Goal: Task Accomplishment & Management: Complete application form

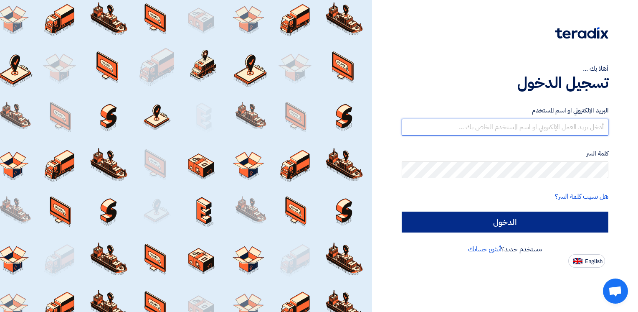
type input "[EMAIL_ADDRESS][DOMAIN_NAME]"
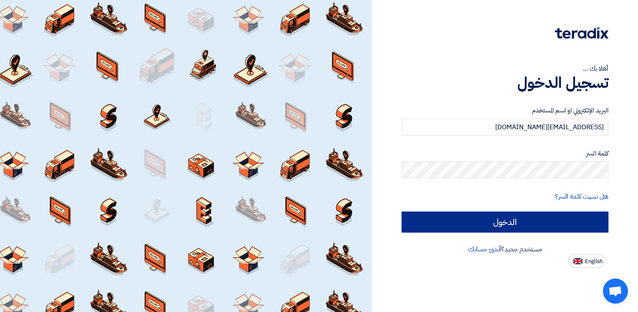
click at [540, 216] on input "الدخول" at bounding box center [505, 221] width 207 height 21
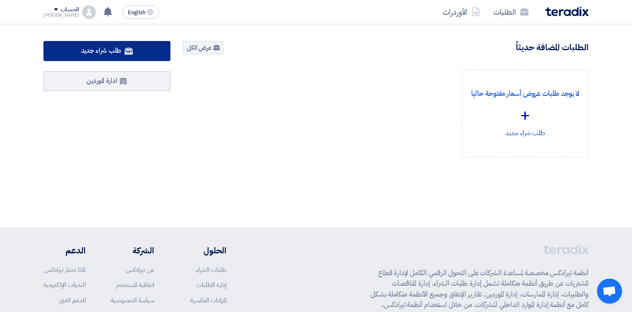
click at [110, 44] on link "طلب شراء جديد" at bounding box center [106, 51] width 127 height 20
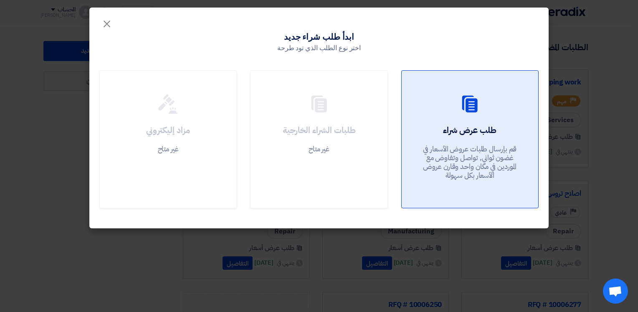
click at [515, 128] on div "طلب عرض شراء قم بإرسال طلبات عروض الأسعار في غضون ثواني, تواصل وتفاوض مع المورد…" at bounding box center [470, 154] width 117 height 60
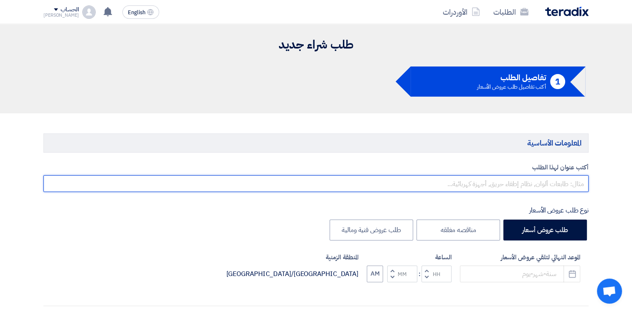
click at [543, 178] on input "text" at bounding box center [315, 183] width 545 height 17
type input "h"
type input "ا"
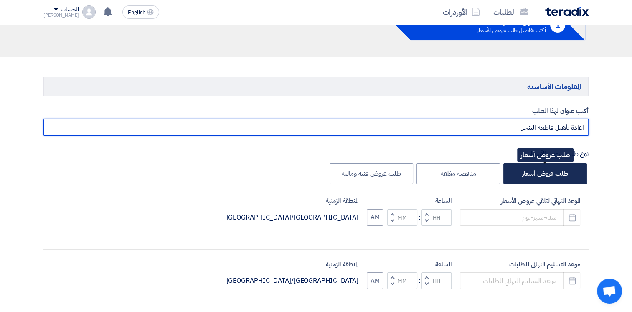
scroll to position [125, 0]
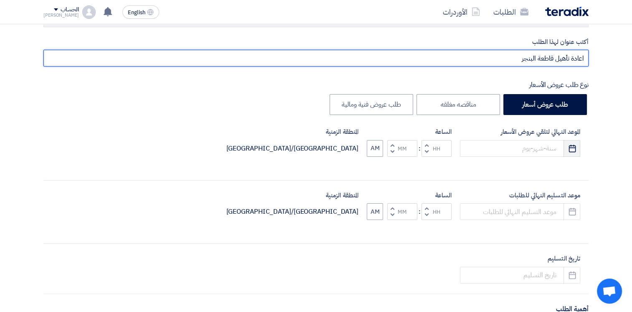
type input "اعادة تأهيل قاطعة البنجر"
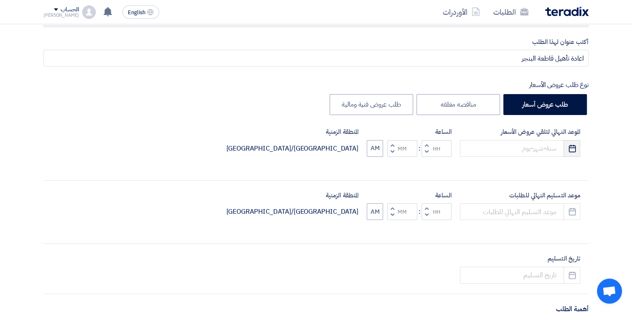
click at [572, 148] on icon "Pick a date" at bounding box center [572, 148] width 8 height 8
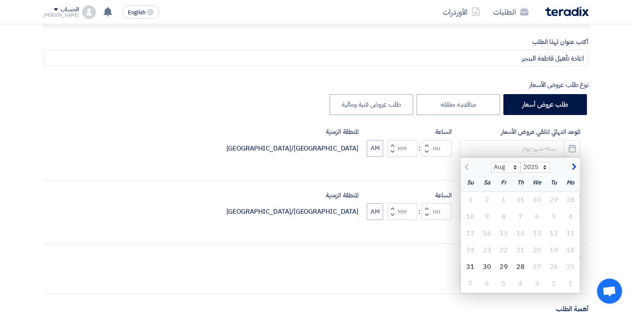
click at [363, 166] on div "الموعد النهائي لتلقي عروض الأسعار Aug Sep Oct Nov [DATE] 2026 2027 2028 2029 20…" at bounding box center [315, 148] width 545 height 43
click at [573, 163] on span "button" at bounding box center [573, 166] width 5 height 9
select select "9"
click at [467, 200] on div "7" at bounding box center [470, 199] width 17 height 17
type input "[DATE]"
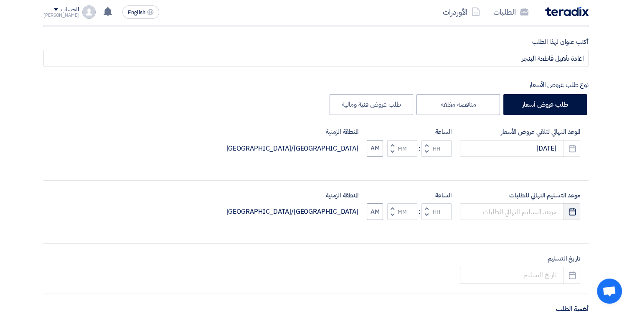
click at [570, 213] on icon "Pick a date" at bounding box center [572, 211] width 8 height 8
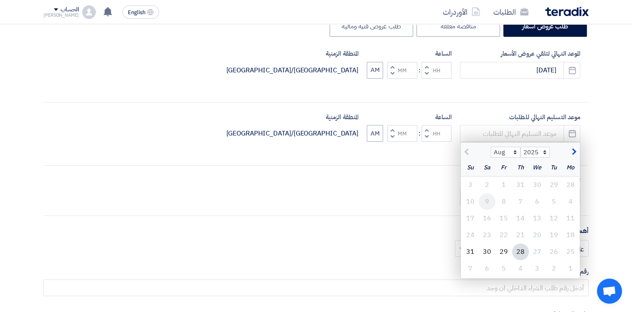
scroll to position [209, 0]
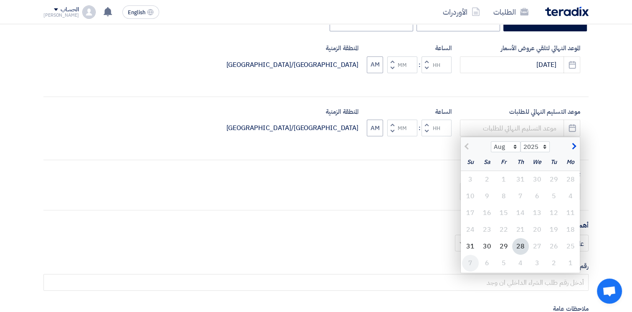
click at [473, 265] on div "7" at bounding box center [470, 262] width 17 height 17
type input "[DATE]"
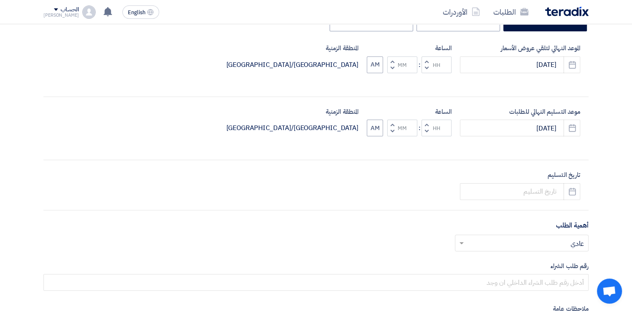
click at [423, 130] on button "Decrement hours" at bounding box center [426, 131] width 10 height 10
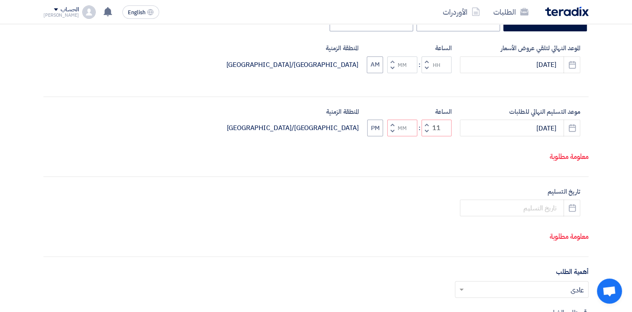
click at [423, 130] on button "Decrement hours" at bounding box center [426, 131] width 10 height 10
type input "10"
click at [424, 66] on button "Decrement hours" at bounding box center [426, 68] width 10 height 10
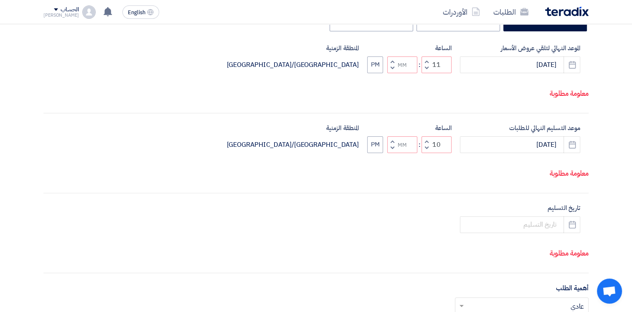
click at [424, 66] on button "Decrement hours" at bounding box center [426, 68] width 10 height 10
click at [389, 68] on button "Decrement minutes" at bounding box center [392, 68] width 10 height 10
type input "09"
type input "59"
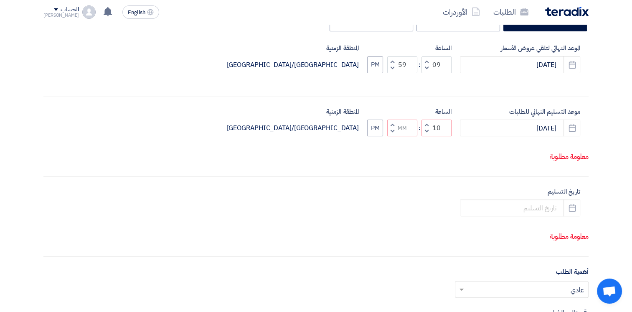
click at [391, 61] on span "button" at bounding box center [392, 61] width 3 height 6
type input "10"
type input "00"
click at [394, 129] on button "Decrement minutes" at bounding box center [392, 131] width 10 height 10
type input "09"
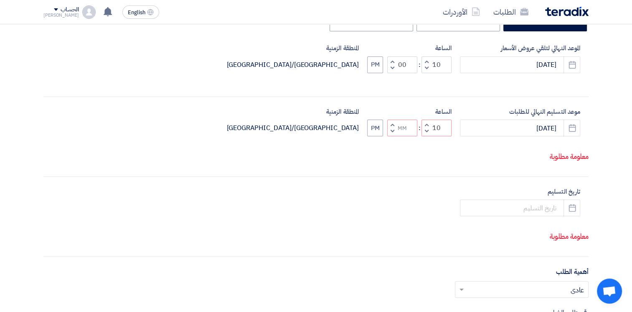
type input "59"
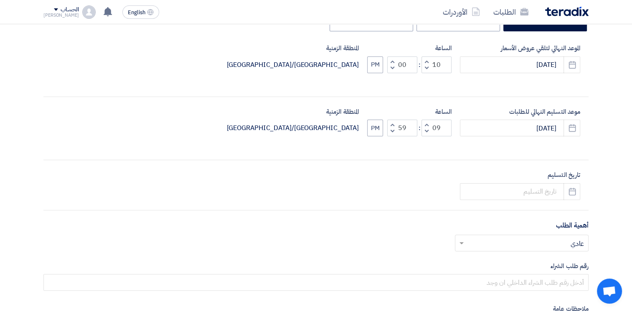
click at [393, 122] on button "Increment minutes" at bounding box center [392, 124] width 10 height 10
type input "10"
type input "00"
click at [365, 129] on div "موعد التسليم النهائي للطلبات [DATE] Pick a date الساعة Increment hours 10 Decre…" at bounding box center [315, 128] width 545 height 43
click at [374, 127] on button "PM" at bounding box center [375, 127] width 16 height 17
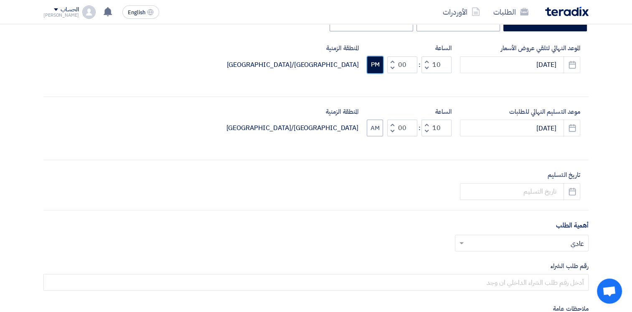
click at [380, 68] on button "PM" at bounding box center [375, 64] width 16 height 17
click at [541, 194] on input at bounding box center [520, 191] width 120 height 17
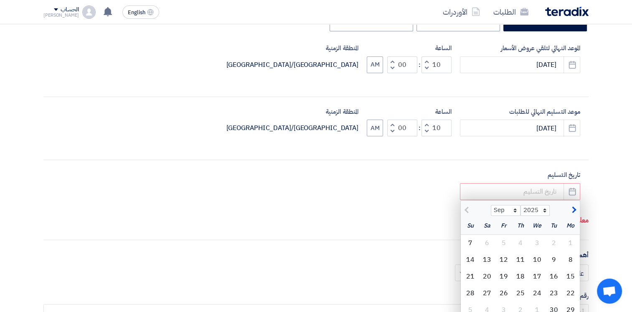
click at [571, 213] on span "button" at bounding box center [573, 209] width 5 height 9
select select "12"
click at [571, 243] on div "1" at bounding box center [570, 242] width 17 height 17
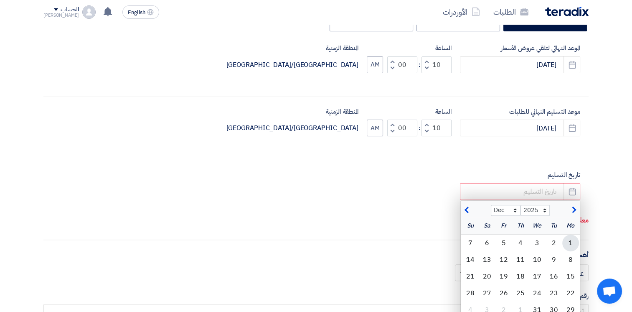
type input "[DATE]"
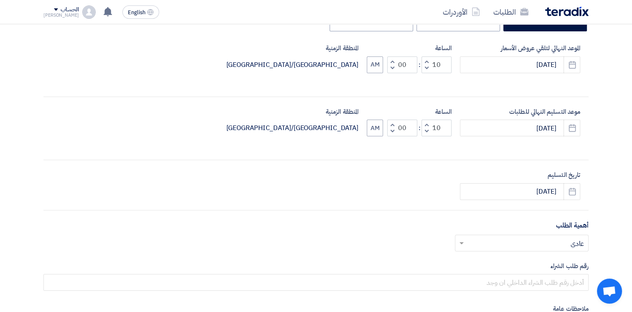
click at [545, 246] on input "text" at bounding box center [526, 243] width 117 height 14
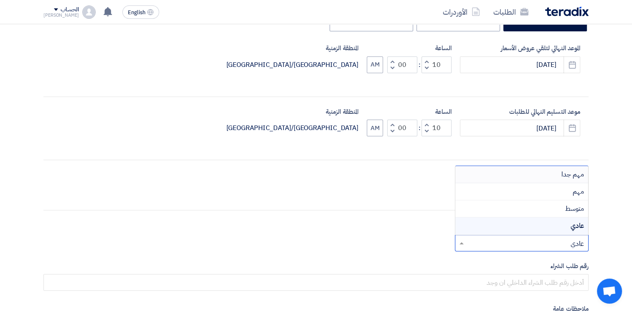
click at [566, 171] on span "مهم جدا" at bounding box center [572, 174] width 23 height 10
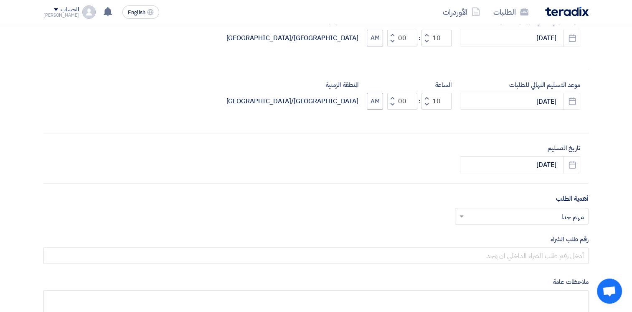
scroll to position [292, 0]
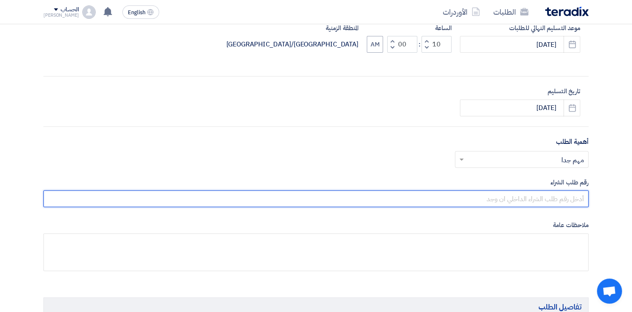
click at [545, 196] on input "text" at bounding box center [315, 198] width 545 height 17
type input "10007819"
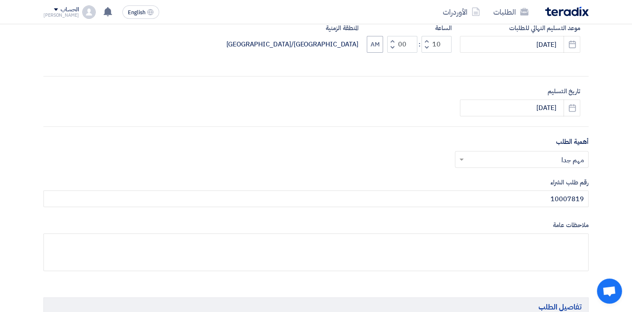
click at [521, 215] on div "أكتب عنوان لهذا الطلب اعادة تأهيل قاطعة البنجر نوع طلب عروض الأسعار طلب عروض أس…" at bounding box center [316, 77] width 558 height 414
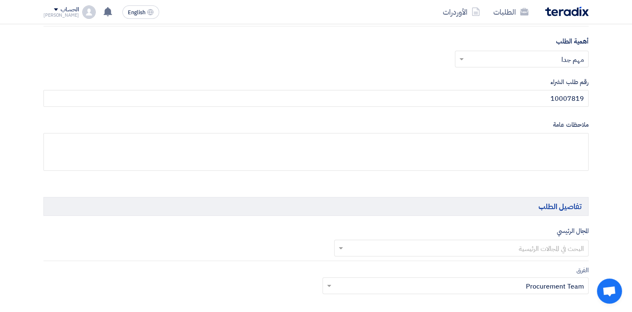
scroll to position [501, 0]
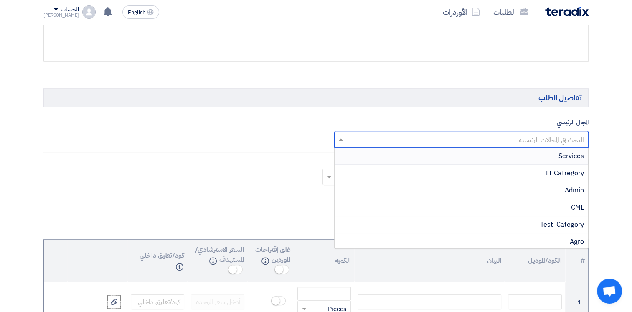
click at [540, 133] on input "text" at bounding box center [466, 140] width 238 height 14
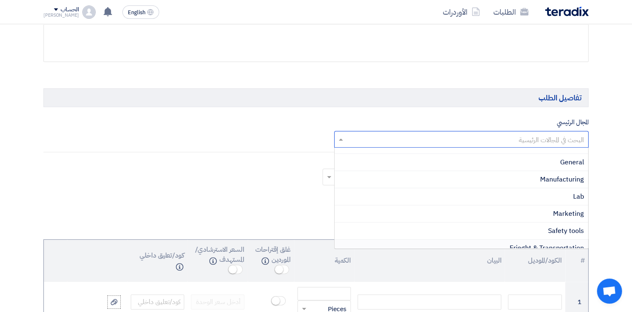
scroll to position [292, 0]
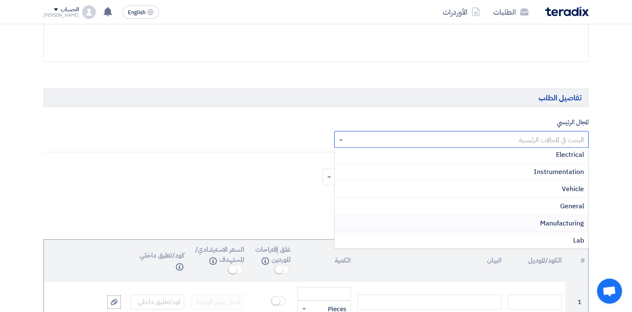
click at [566, 221] on span "Manufacturing" at bounding box center [562, 223] width 44 height 10
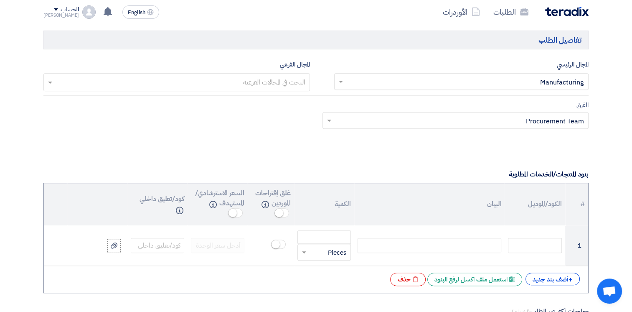
scroll to position [627, 0]
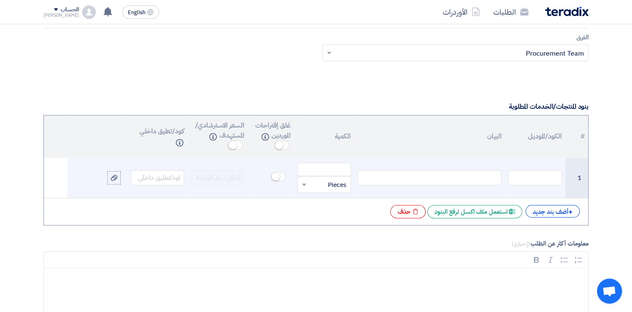
click at [457, 170] on div at bounding box center [430, 177] width 144 height 15
click at [485, 177] on div at bounding box center [430, 177] width 144 height 15
click at [315, 170] on input "number" at bounding box center [323, 168] width 53 height 13
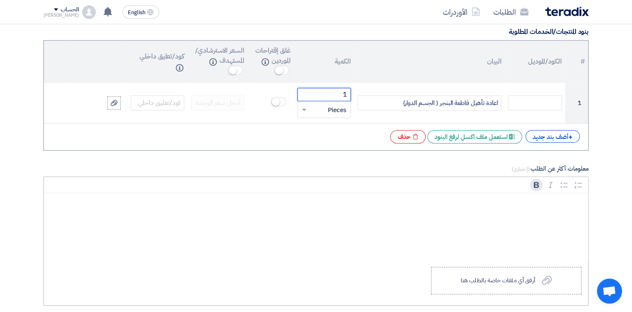
scroll to position [794, 0]
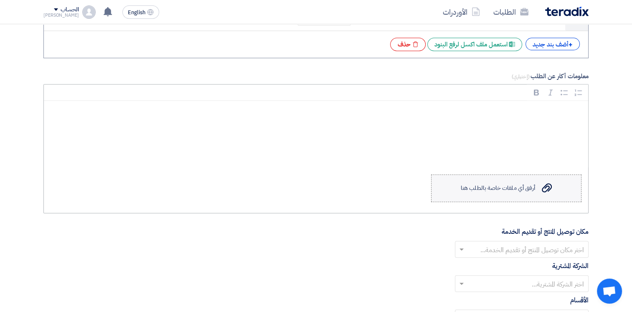
type input "1"
click at [497, 194] on label "Upload a file أرفق أي ملفات خاصة بالطلب هنا" at bounding box center [506, 188] width 150 height 28
click at [0, 0] on input "Upload a file أرفق أي ملفات خاصة بالطلب هنا" at bounding box center [0, 0] width 0 height 0
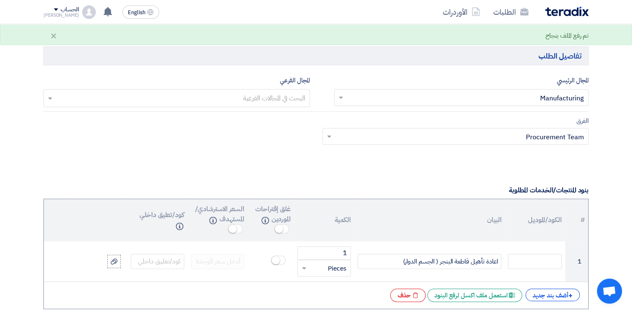
scroll to position [752, 0]
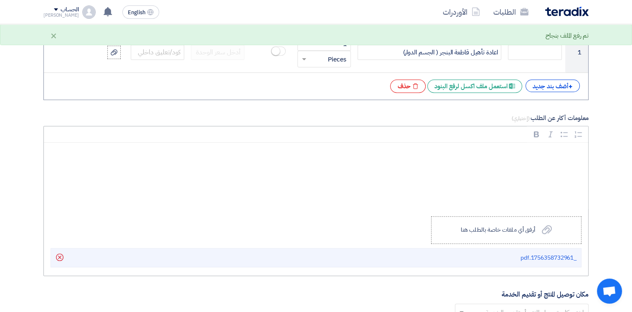
click at [543, 150] on p "Rich Text Editor, main" at bounding box center [319, 154] width 530 height 11
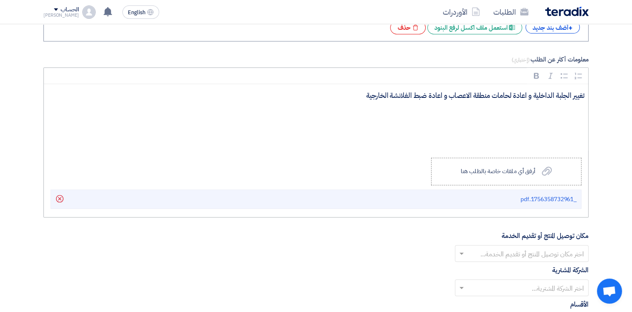
scroll to position [919, 0]
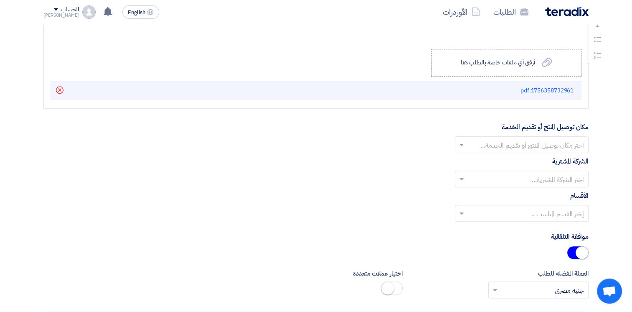
click at [561, 145] on input "text" at bounding box center [526, 145] width 117 height 14
click at [563, 161] on span "Alsharkeya Sugar Manufacturing - Site" at bounding box center [526, 161] width 116 height 10
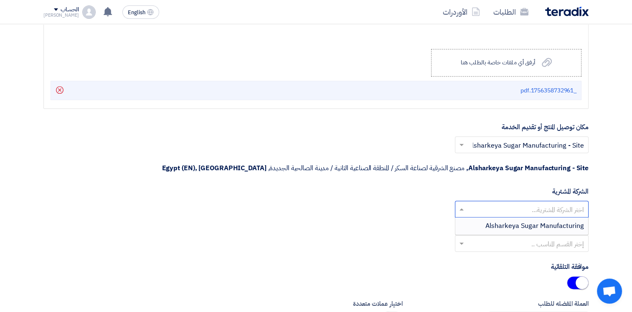
click at [550, 203] on input "text" at bounding box center [526, 210] width 117 height 14
click at [557, 221] on span "Alsharkeya Sugar Manufacturing" at bounding box center [534, 226] width 99 height 10
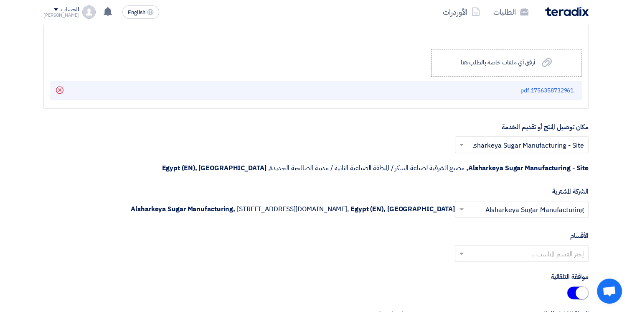
click at [558, 254] on input "text" at bounding box center [526, 254] width 117 height 14
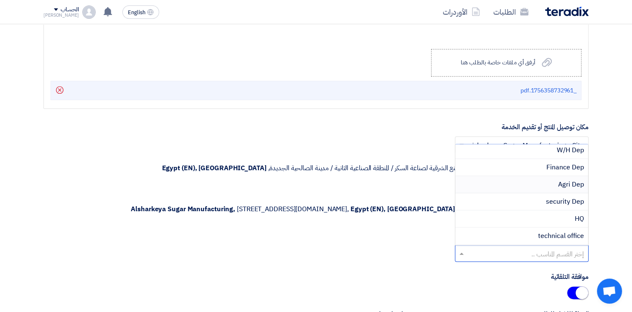
scroll to position [81, 0]
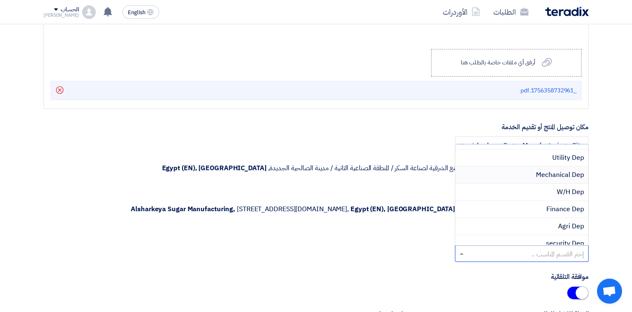
click at [556, 175] on span "Mechanical Dep" at bounding box center [560, 175] width 48 height 10
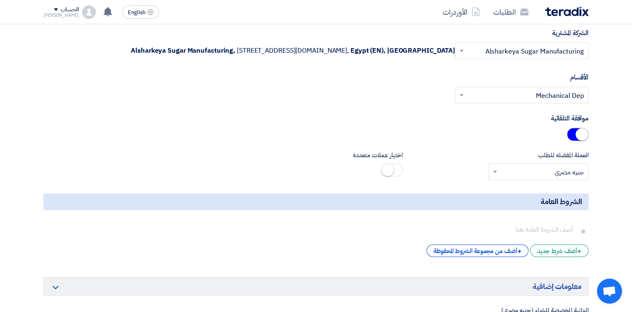
scroll to position [1086, 0]
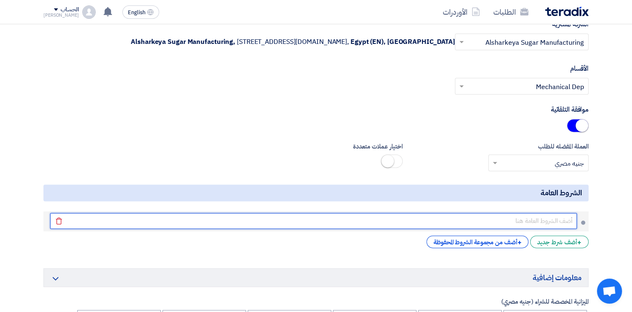
click at [541, 216] on input "text" at bounding box center [313, 221] width 527 height 16
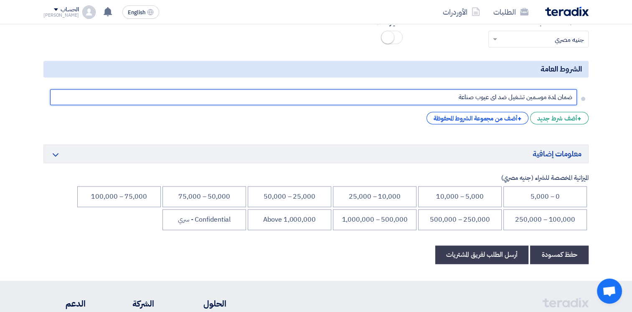
scroll to position [1211, 0]
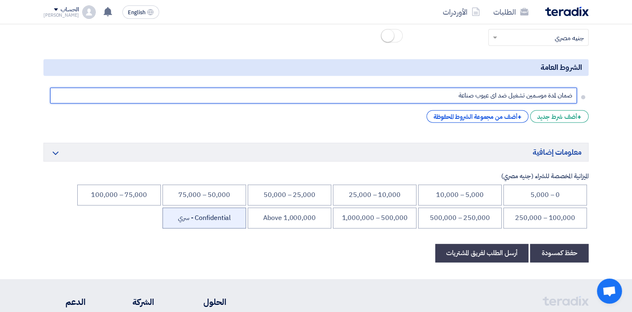
type input "ضمان لمدة موسمين تشغيل ضد اى عيوب صناعة"
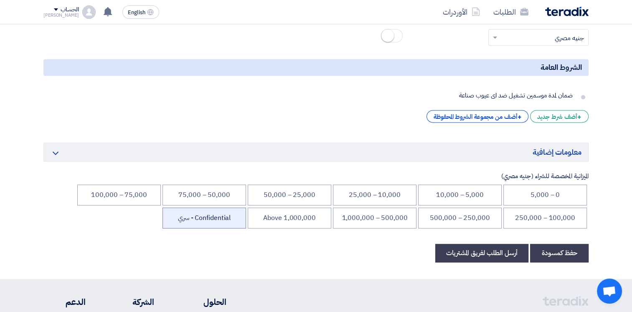
click at [217, 216] on li "Confidential - سري" at bounding box center [204, 217] width 84 height 21
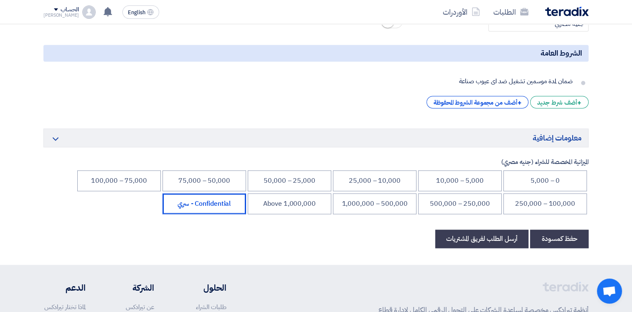
scroll to position [1337, 0]
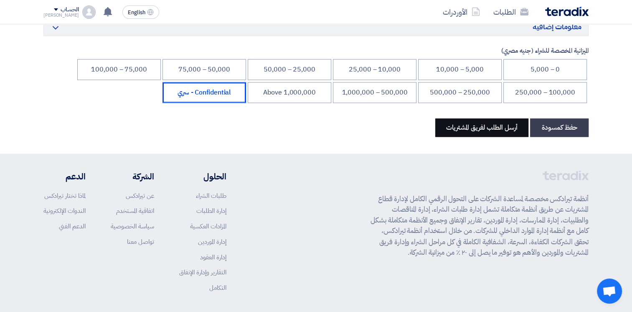
click at [499, 128] on button "أرسل الطلب لفريق المشتريات" at bounding box center [481, 127] width 93 height 18
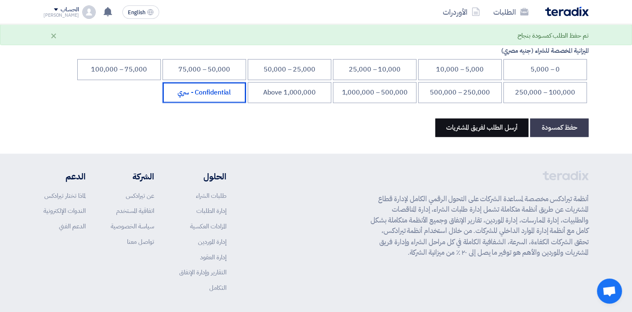
scroll to position [0, 0]
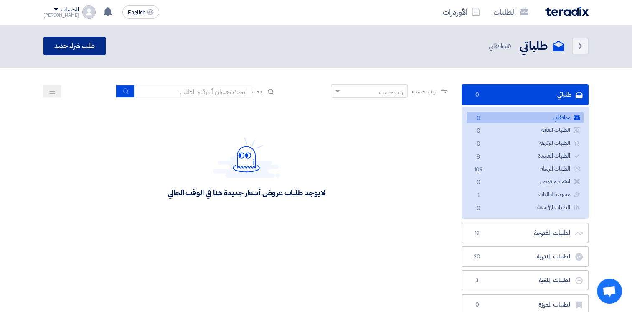
click at [83, 39] on link "طلب شراء جديد" at bounding box center [74, 46] width 62 height 18
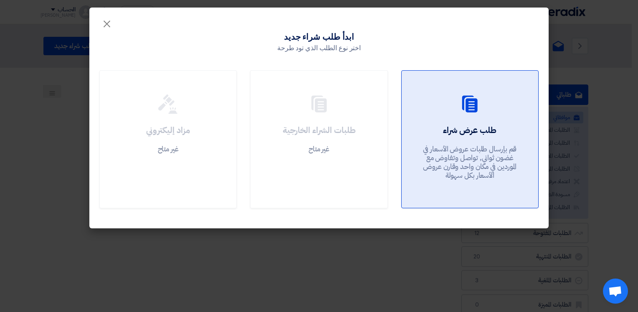
click at [505, 104] on div at bounding box center [470, 105] width 117 height 23
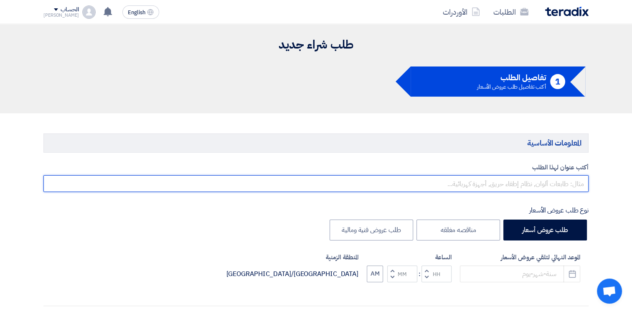
click at [576, 185] on input "text" at bounding box center [315, 183] width 545 height 17
type input "اصلاح موانع تسريب طلمبات التبخير"
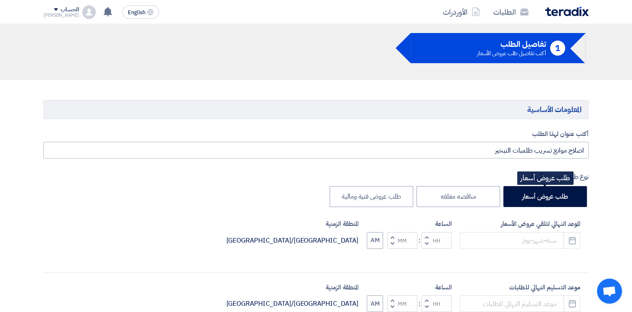
scroll to position [209, 0]
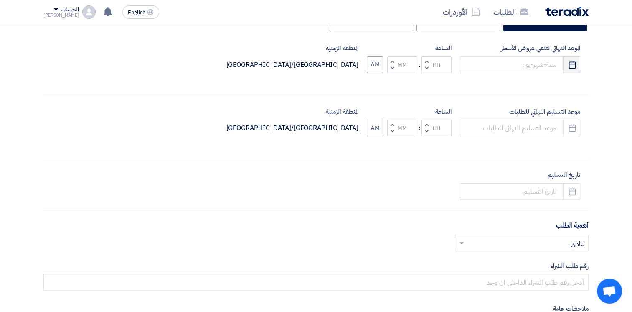
click at [568, 61] on icon "Pick a date" at bounding box center [572, 65] width 8 height 8
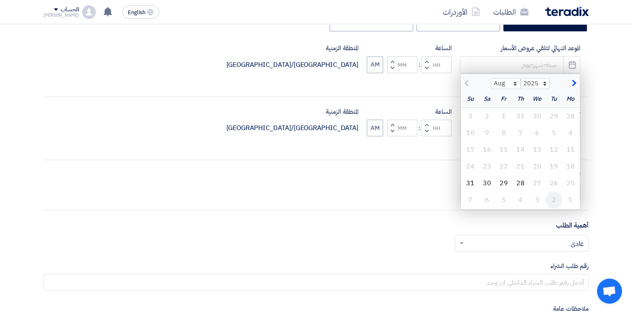
click at [556, 200] on div "2" at bounding box center [554, 199] width 17 height 17
type input "[DATE]"
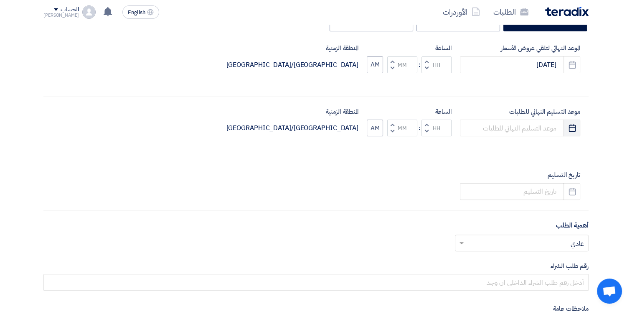
click at [571, 124] on use "button" at bounding box center [571, 128] width 7 height 8
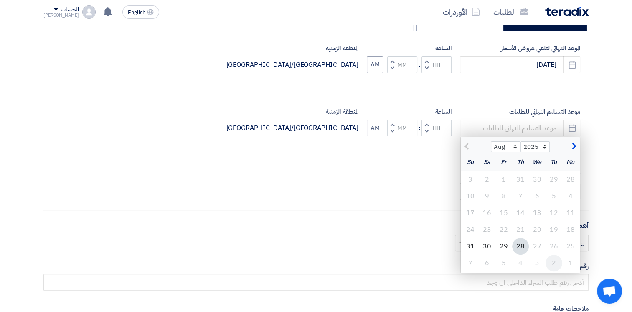
click at [552, 261] on div "2" at bounding box center [554, 262] width 17 height 17
type input "[DATE]"
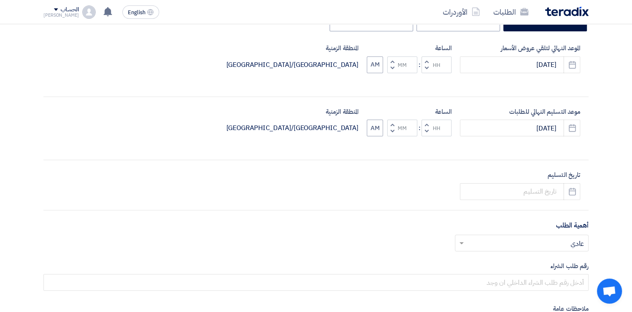
click at [424, 66] on button "Decrement hours" at bounding box center [426, 68] width 10 height 10
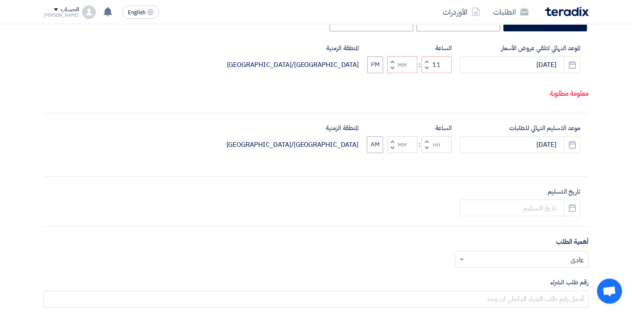
click at [424, 66] on button "Decrement hours" at bounding box center [426, 68] width 10 height 10
type input "10"
click at [427, 147] on span "button" at bounding box center [426, 148] width 3 height 6
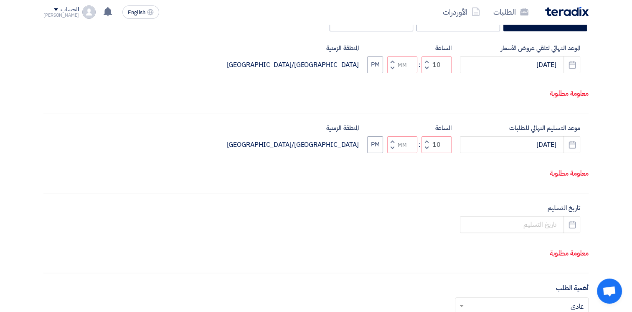
click at [396, 146] on button "Decrement minutes" at bounding box center [392, 147] width 10 height 10
type input "09"
type input "59"
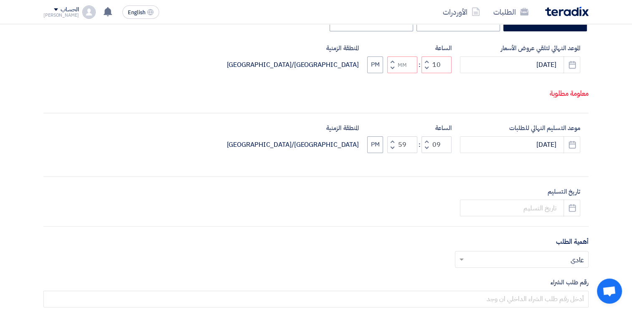
click at [393, 138] on span "button" at bounding box center [392, 141] width 3 height 6
type input "10"
type input "00"
click at [390, 66] on button "Decrement minutes" at bounding box center [392, 68] width 10 height 10
type input "09"
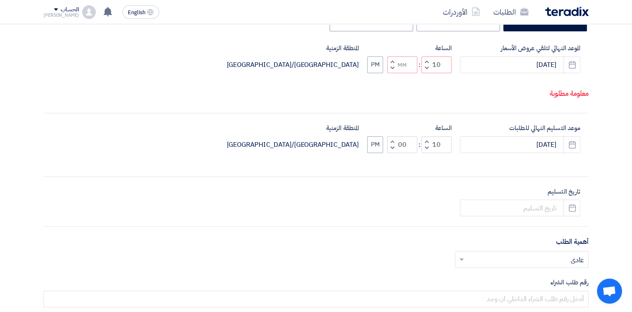
type input "59"
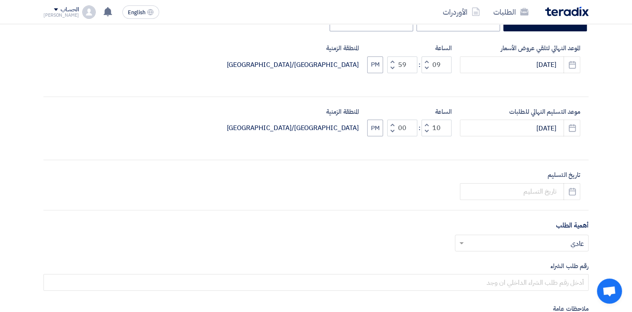
click at [391, 55] on div "الساعة Increment hours 09 Decrement hours : Increment minutes 59 Decrement minu…" at bounding box center [409, 58] width 84 height 30
click at [390, 58] on button "Increment minutes" at bounding box center [392, 61] width 10 height 10
type input "10"
type input "00"
click at [369, 66] on button "PM" at bounding box center [375, 64] width 16 height 17
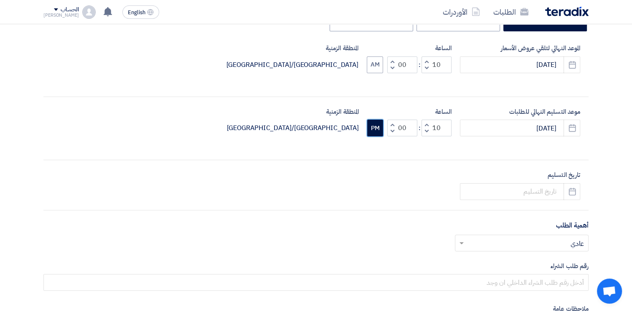
click at [378, 128] on button "PM" at bounding box center [375, 127] width 16 height 17
click at [567, 190] on button "Pick a date" at bounding box center [571, 191] width 17 height 17
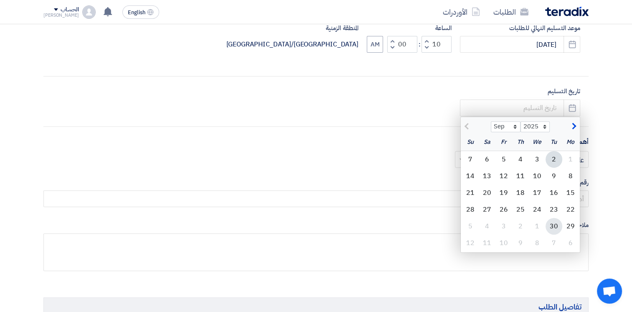
scroll to position [334, 0]
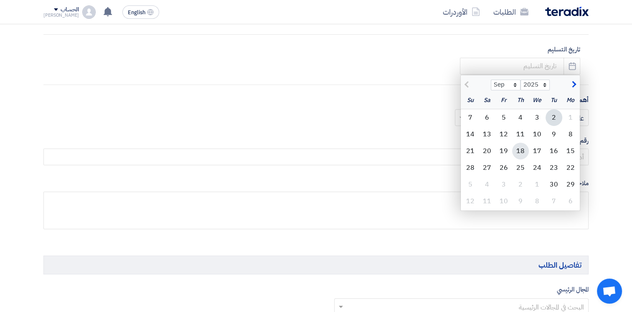
click at [518, 151] on div "18" at bounding box center [520, 150] width 17 height 17
type input "[DATE]"
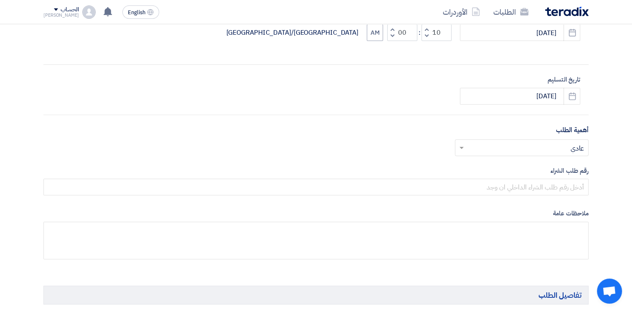
scroll to position [251, 0]
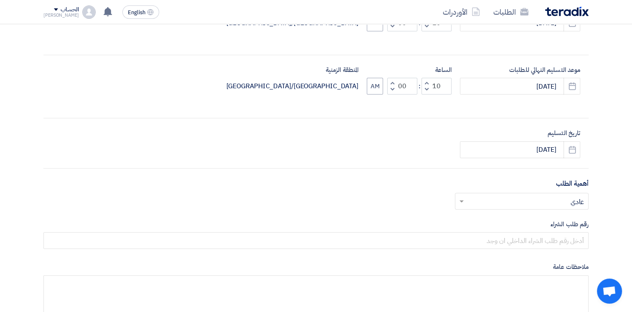
click at [557, 199] on input "text" at bounding box center [526, 202] width 117 height 14
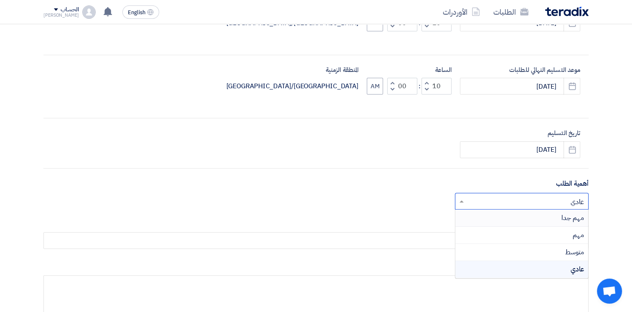
click at [556, 216] on div "مهم جدا" at bounding box center [521, 217] width 133 height 17
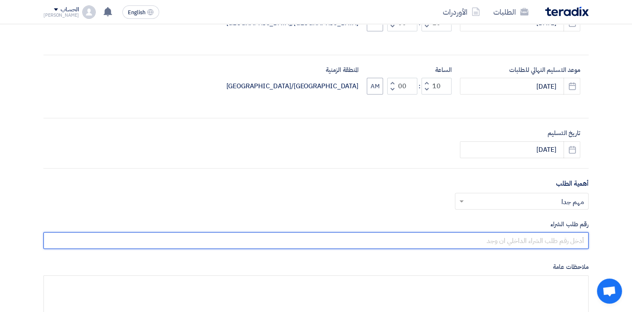
click at [554, 240] on input "text" at bounding box center [315, 240] width 545 height 17
type input "10007818"
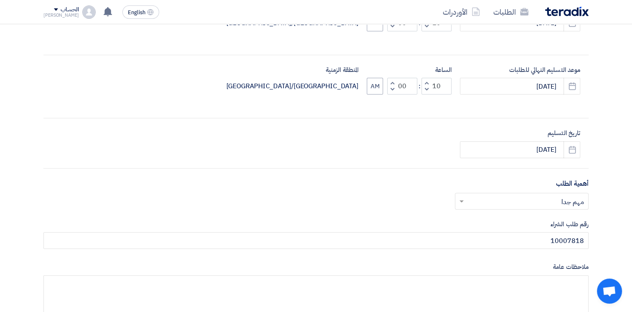
click at [530, 254] on div "أكتب عنوان لهذا الطلب اصلاح موانع تسريب طلمبات التبخير نوع طلب عروض الأسعار طلب…" at bounding box center [316, 119] width 558 height 414
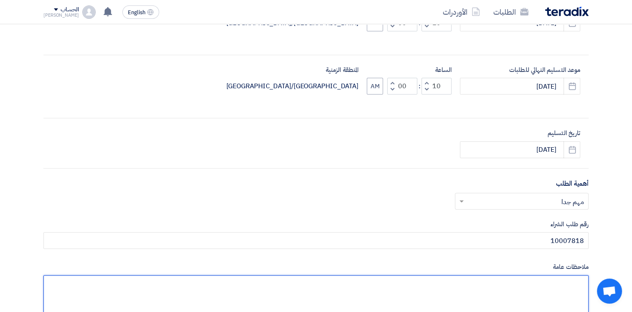
click at [537, 284] on textarea at bounding box center [315, 294] width 545 height 38
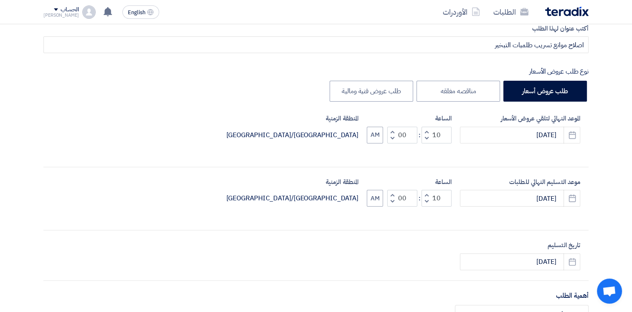
scroll to position [125, 0]
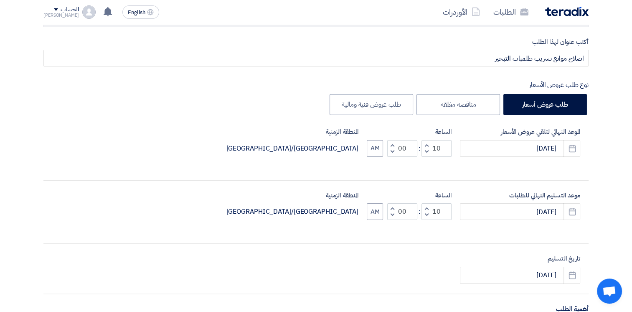
type textarea "هام جدا خاص بالتكرير"
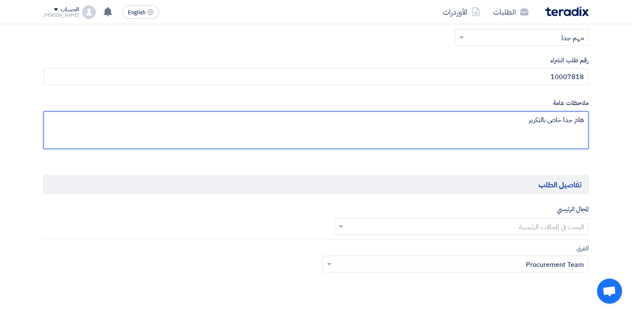
scroll to position [459, 0]
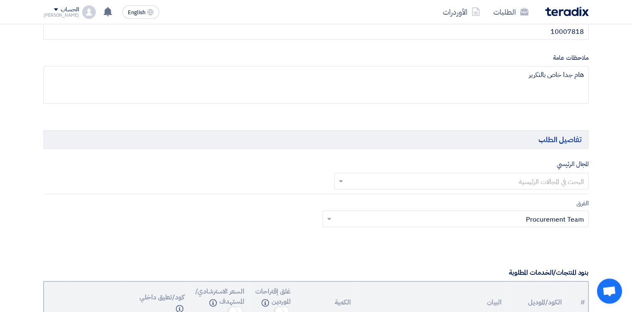
click at [521, 184] on input "text" at bounding box center [466, 182] width 238 height 14
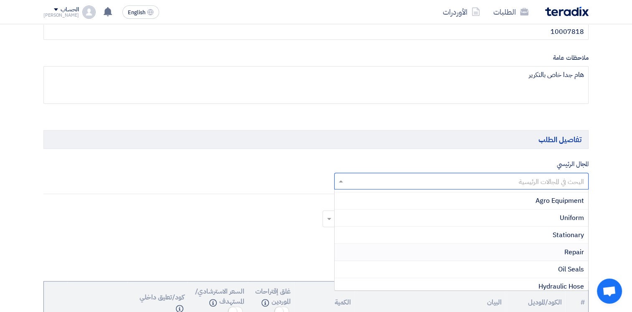
click at [558, 251] on div "Repair" at bounding box center [462, 252] width 254 height 17
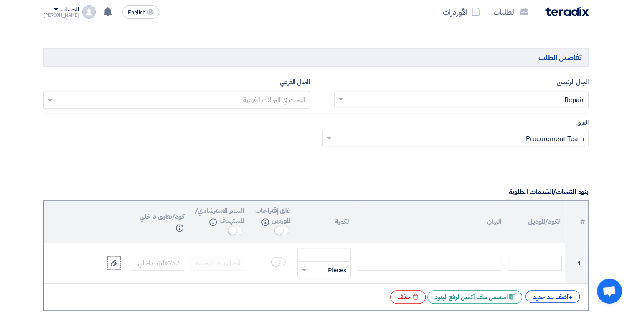
scroll to position [543, 0]
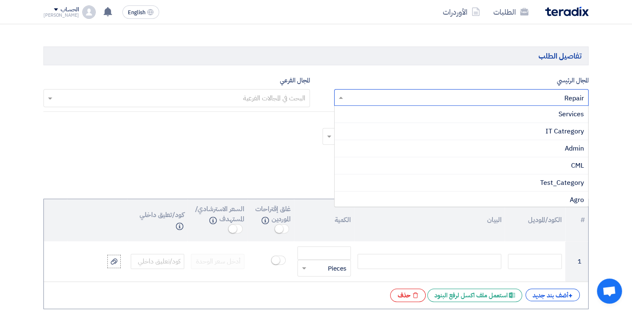
click at [536, 97] on input "text" at bounding box center [466, 98] width 238 height 14
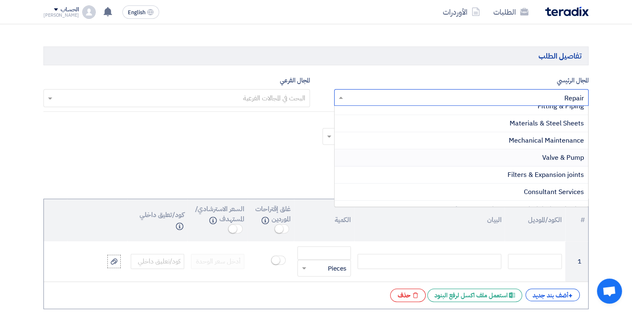
click at [553, 153] on span "Valve & Pump" at bounding box center [563, 157] width 42 height 10
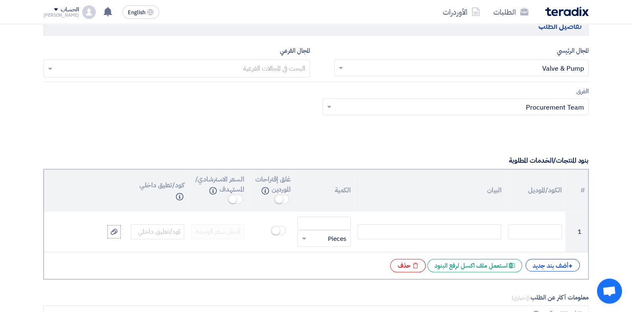
scroll to position [627, 0]
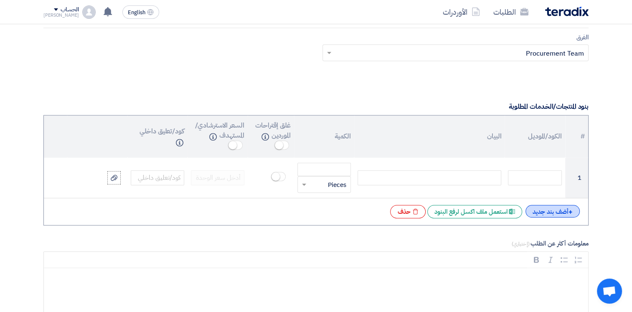
click at [546, 212] on div "+ أضف بند جديد" at bounding box center [552, 211] width 54 height 13
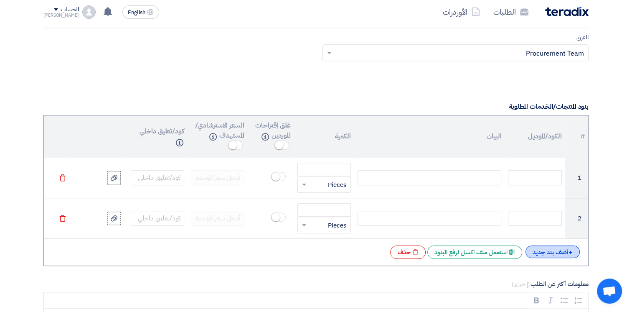
click at [544, 250] on div "+ أضف بند جديد" at bounding box center [552, 251] width 54 height 13
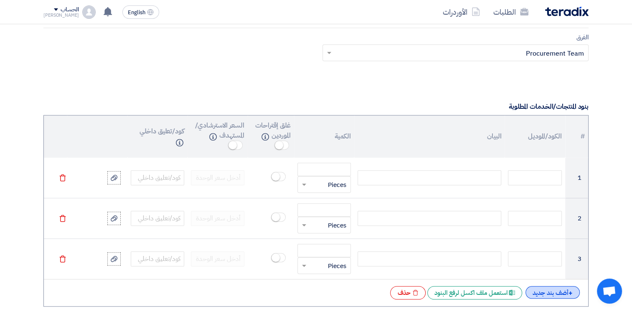
click at [548, 293] on div "+ أضف بند جديد" at bounding box center [552, 292] width 54 height 13
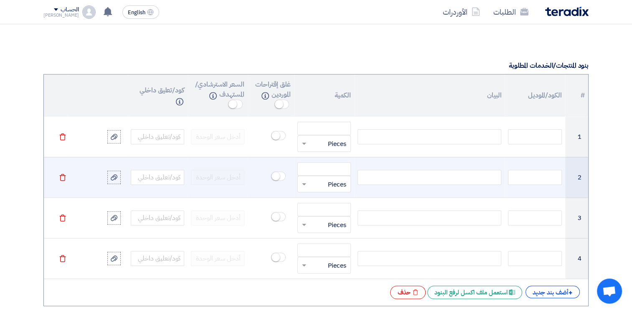
scroll to position [710, 0]
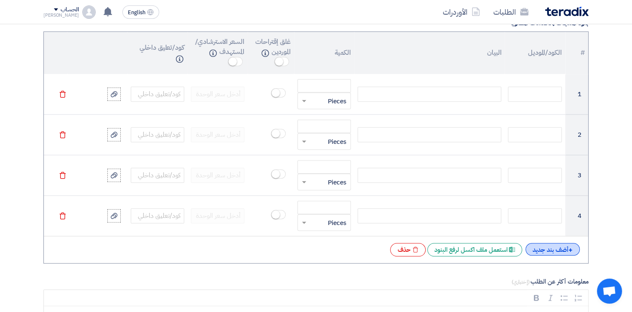
click at [571, 249] on span "+" at bounding box center [570, 250] width 4 height 10
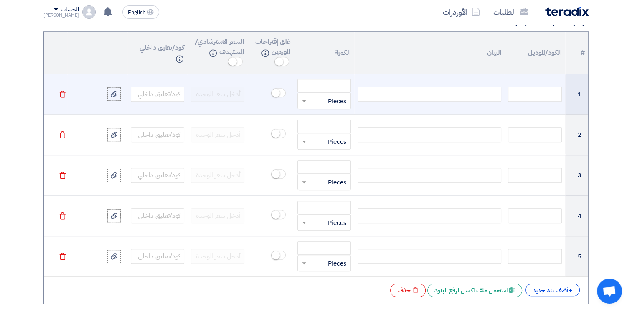
click at [418, 92] on div at bounding box center [430, 93] width 144 height 15
paste div
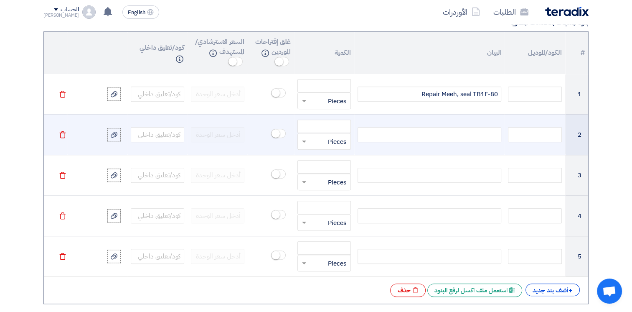
click at [433, 132] on div at bounding box center [430, 134] width 144 height 15
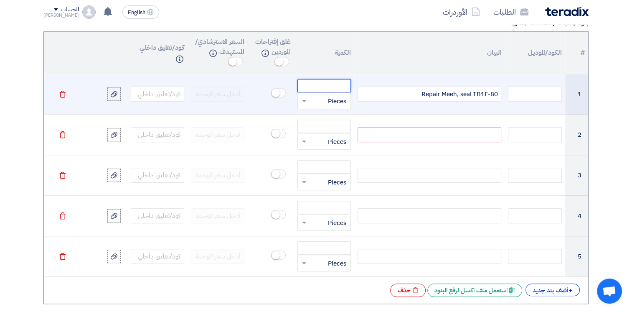
click at [325, 86] on input "number" at bounding box center [323, 85] width 53 height 13
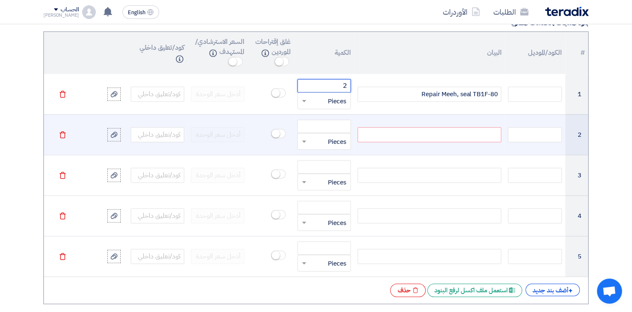
type input "2"
click at [374, 133] on div at bounding box center [430, 134] width 144 height 15
click at [464, 129] on div at bounding box center [430, 134] width 144 height 15
paste div
click at [335, 128] on input "number" at bounding box center [323, 125] width 53 height 13
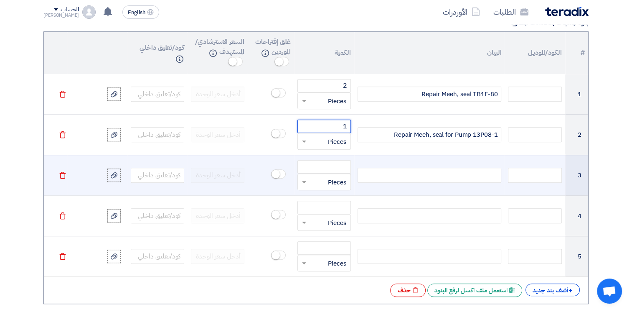
type input "1"
click at [421, 172] on div at bounding box center [430, 174] width 144 height 15
click at [396, 177] on div at bounding box center [430, 174] width 144 height 15
paste div
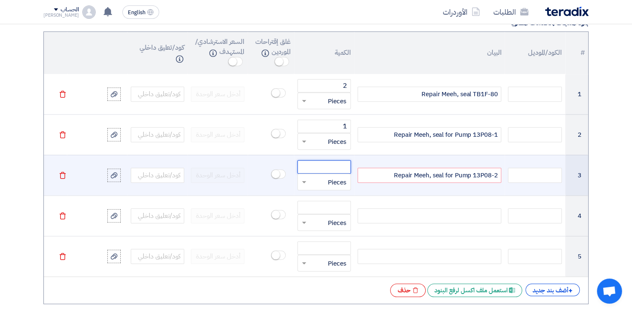
click at [338, 166] on input "number" at bounding box center [323, 166] width 53 height 13
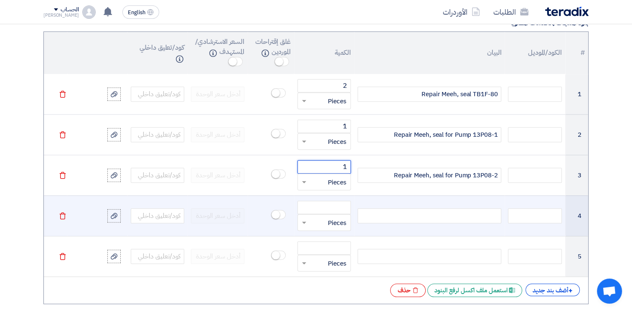
type input "1"
click at [404, 203] on td at bounding box center [429, 215] width 150 height 41
click at [404, 213] on div at bounding box center [430, 215] width 144 height 15
click at [443, 216] on div at bounding box center [430, 215] width 144 height 15
paste div
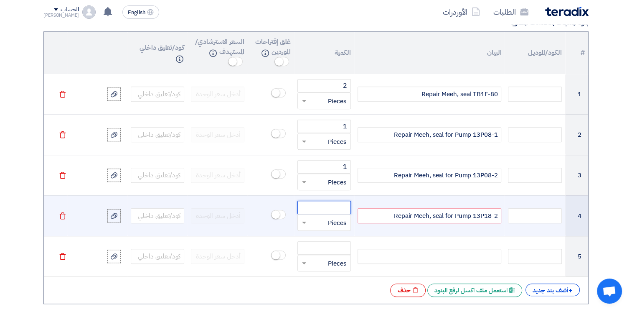
click at [332, 205] on input "number" at bounding box center [323, 206] width 53 height 13
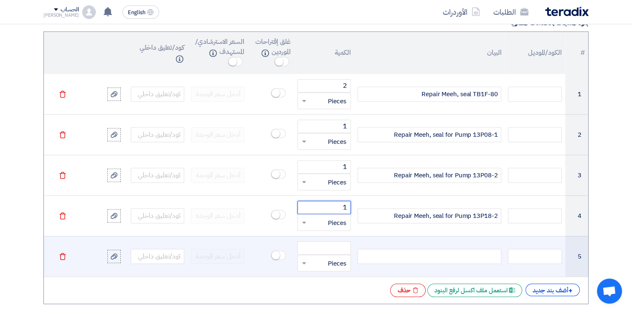
type input "1"
click at [429, 251] on div at bounding box center [430, 256] width 144 height 15
click at [444, 255] on div at bounding box center [430, 256] width 144 height 15
paste div
click at [345, 245] on input "number" at bounding box center [323, 247] width 53 height 13
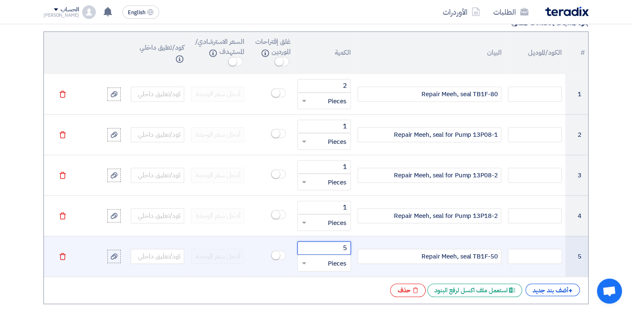
type input "5"
click at [387, 257] on div "Repair Meeh, seal TB1F-50" at bounding box center [430, 256] width 144 height 15
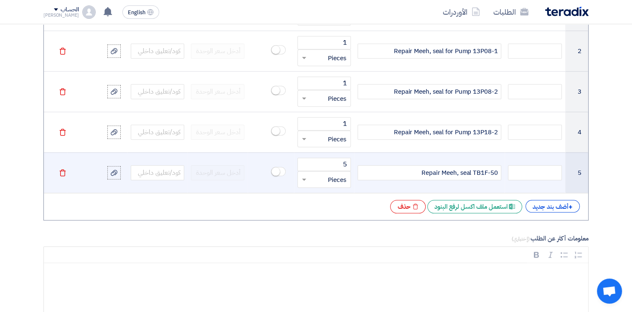
scroll to position [877, 0]
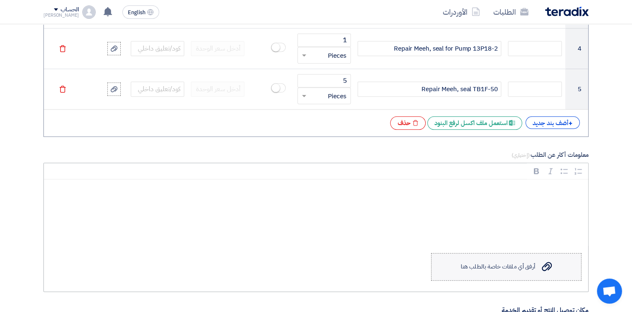
click at [515, 266] on div "أرفق أي ملفات خاصة بالطلب هنا" at bounding box center [498, 266] width 74 height 7
click at [0, 0] on input "Upload a file أرفق أي ملفات خاصة بالطلب هنا" at bounding box center [0, 0] width 0 height 0
click at [500, 205] on div "Rich Text Editor, main" at bounding box center [316, 212] width 544 height 67
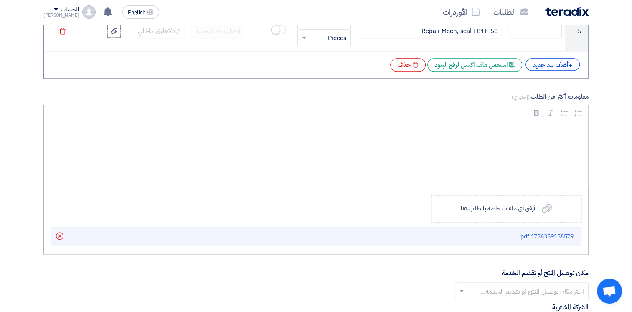
scroll to position [1002, 0]
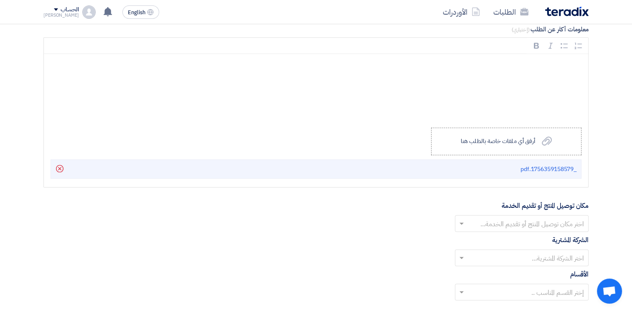
click at [529, 217] on input "text" at bounding box center [526, 224] width 117 height 14
click at [533, 235] on span "Alsharkeya Sugar Manufacturing - Site" at bounding box center [526, 240] width 116 height 10
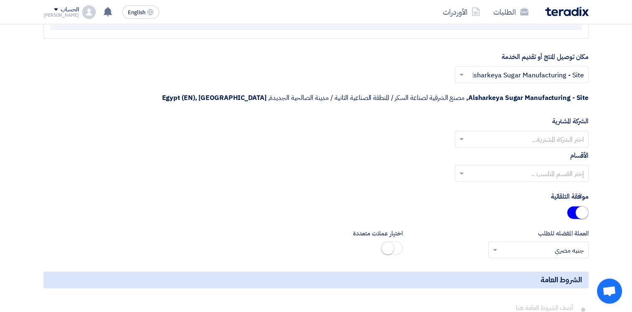
scroll to position [1086, 0]
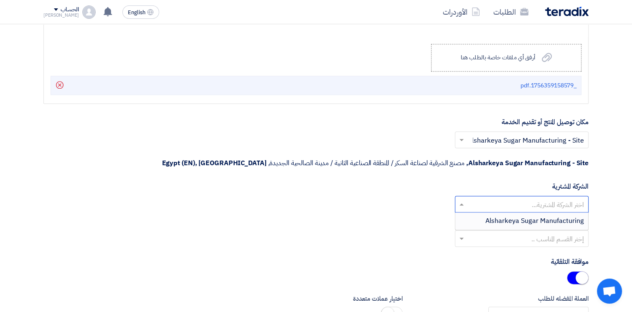
click at [540, 198] on input "text" at bounding box center [526, 205] width 117 height 14
click at [550, 216] on span "Alsharkeya Sugar Manufacturing" at bounding box center [534, 221] width 99 height 10
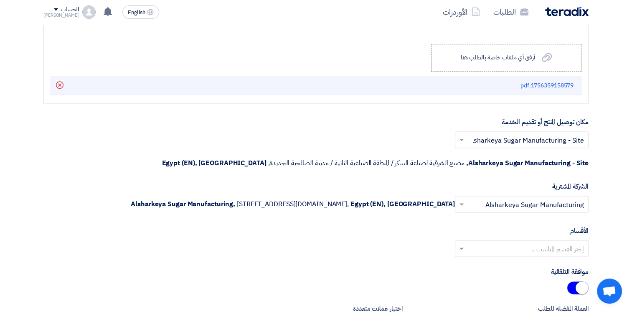
click at [547, 245] on input "text" at bounding box center [526, 249] width 117 height 14
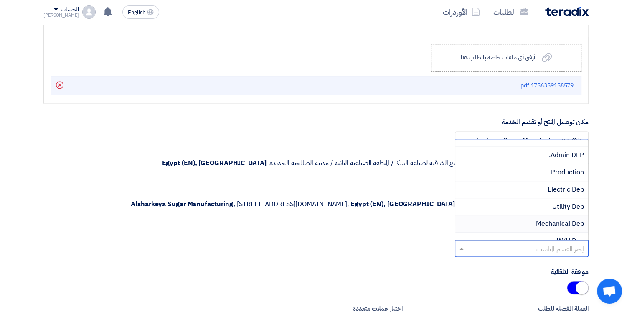
scroll to position [42, 0]
click at [555, 206] on span "Mechanical Dep" at bounding box center [560, 208] width 48 height 10
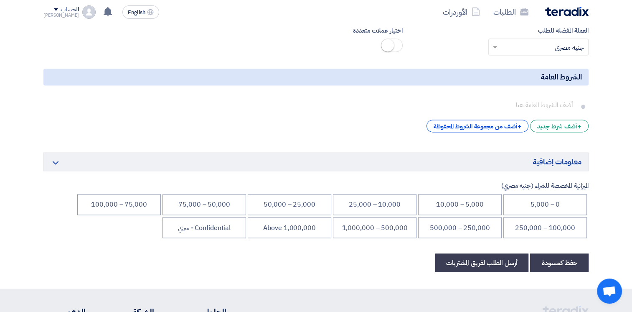
scroll to position [1378, 0]
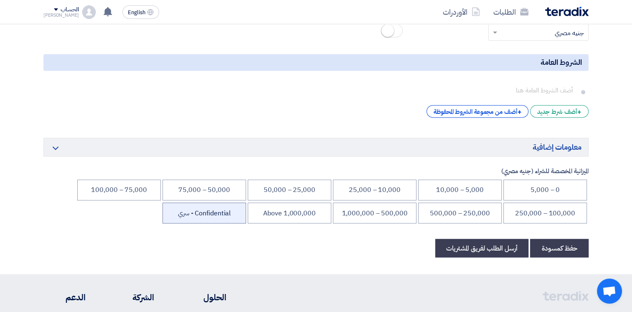
click at [199, 209] on li "Confidential - سري" at bounding box center [204, 212] width 84 height 21
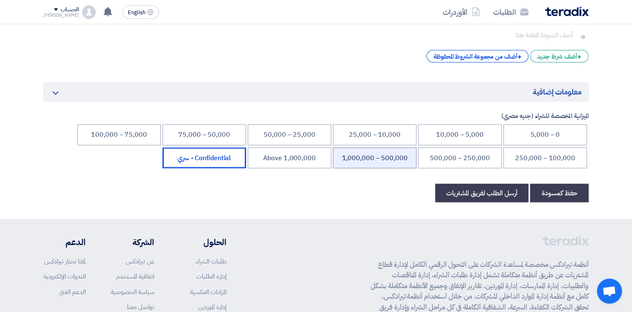
scroll to position [1528, 0]
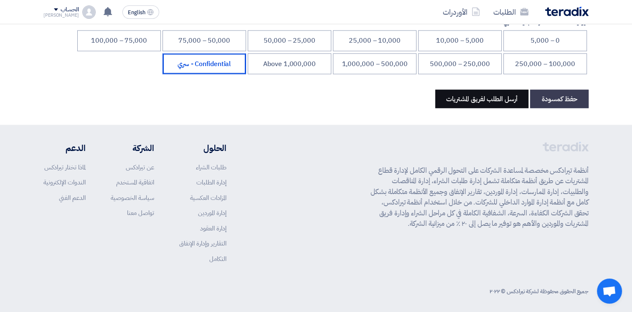
click at [478, 94] on button "أرسل الطلب لفريق المشتريات" at bounding box center [481, 98] width 93 height 18
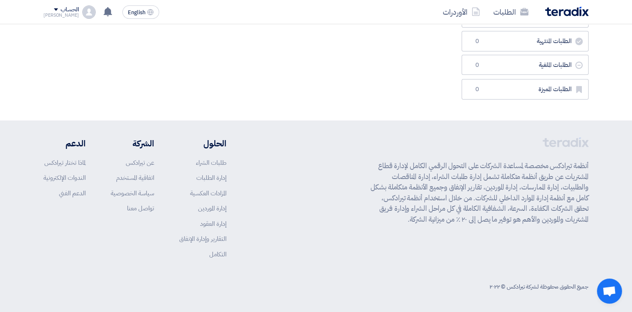
scroll to position [0, 0]
